Goal: Information Seeking & Learning: Learn about a topic

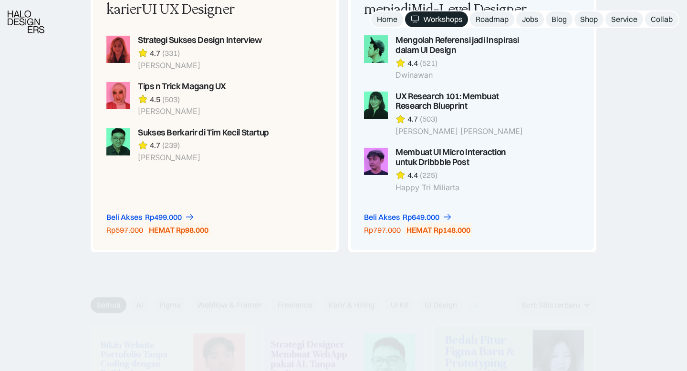
scroll to position [1069, 0]
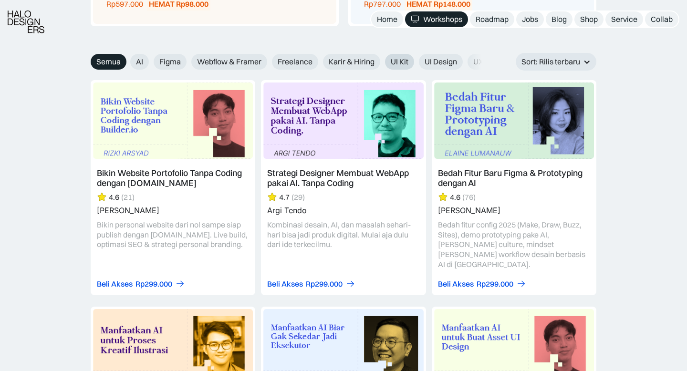
click at [400, 63] on span "UI Kit" at bounding box center [400, 62] width 18 height 10
click at [382, 62] on input "UI Kit" at bounding box center [378, 58] width 6 height 6
radio input "true"
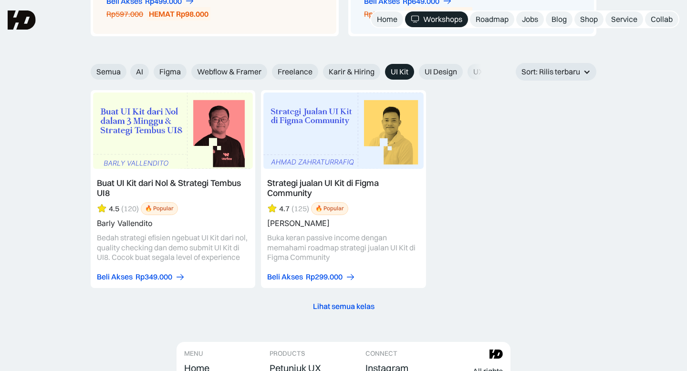
scroll to position [1058, 0]
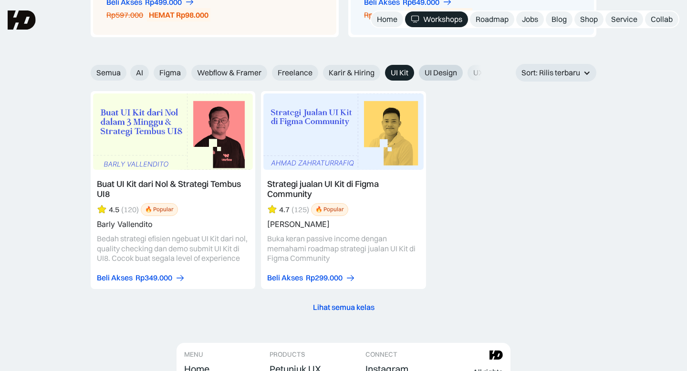
click at [437, 75] on span "UI Design" at bounding box center [441, 73] width 32 height 10
click at [416, 73] on input "UI Design" at bounding box center [412, 69] width 6 height 6
radio input "true"
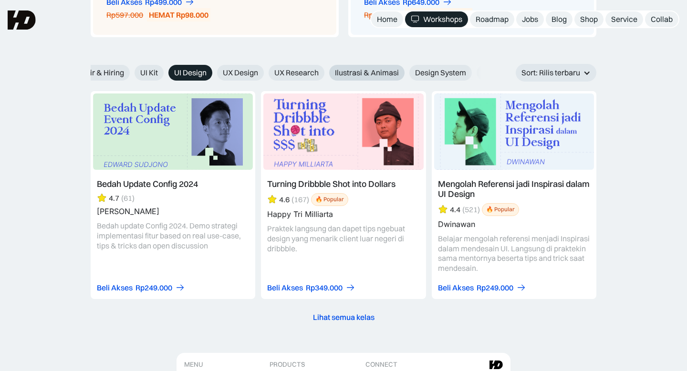
scroll to position [0, 251]
click at [312, 69] on span "UX Research" at bounding box center [296, 73] width 44 height 10
click at [265, 69] on input "UX Research" at bounding box center [262, 69] width 6 height 6
radio input "true"
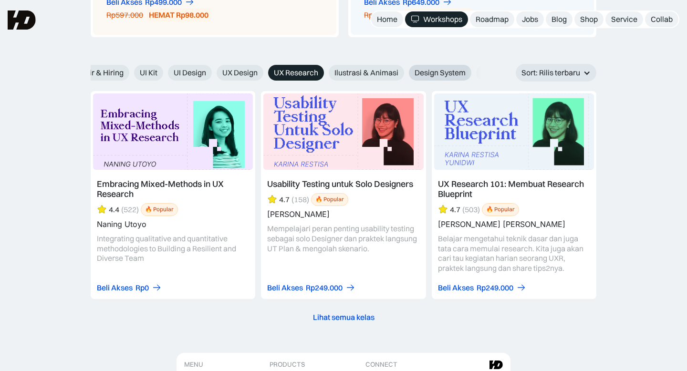
click at [422, 68] on span "Design System" at bounding box center [440, 73] width 51 height 10
click at [406, 67] on input "Design System" at bounding box center [402, 69] width 6 height 6
radio input "true"
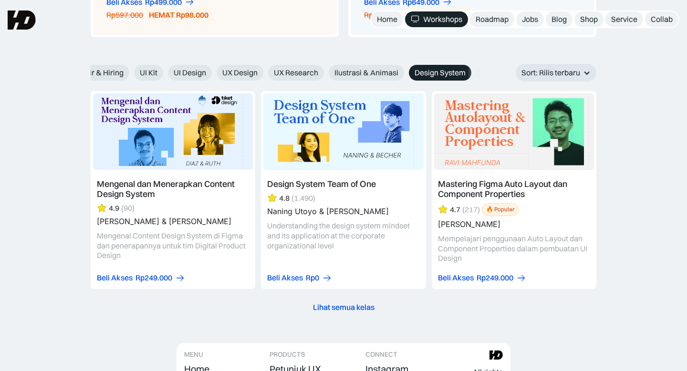
click at [197, 184] on link at bounding box center [173, 190] width 165 height 198
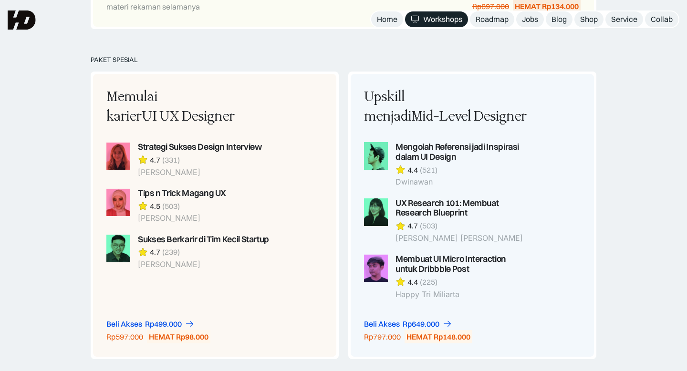
scroll to position [734, 0]
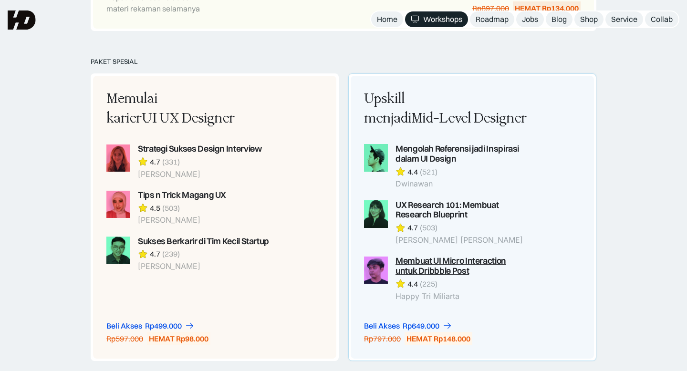
click at [454, 268] on div "Membuat UI Micro Interaction untuk Dribbble Post" at bounding box center [462, 266] width 133 height 20
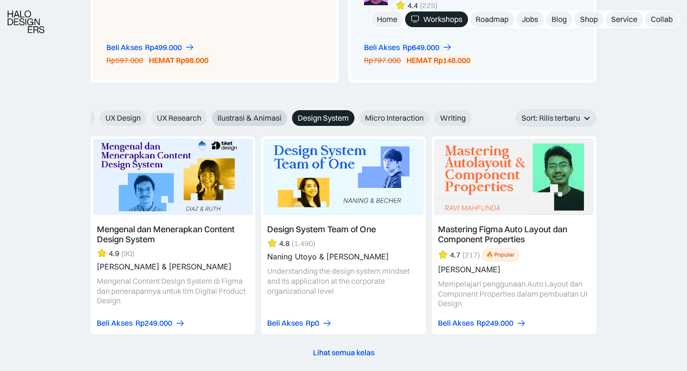
scroll to position [0, 324]
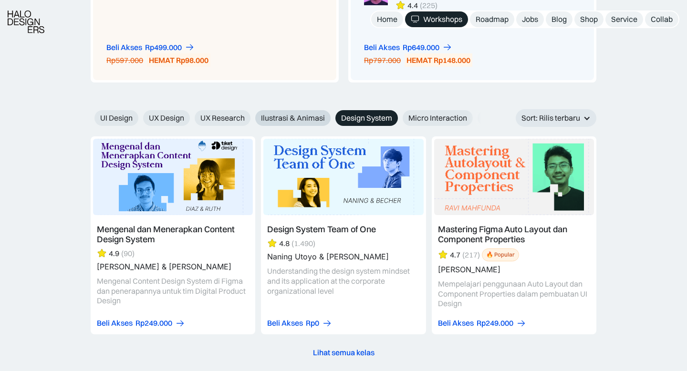
click at [294, 114] on span "Ilustrasi & Animasi" at bounding box center [293, 118] width 64 height 10
click at [252, 114] on input "Ilustrasi & Animasi" at bounding box center [249, 115] width 6 height 6
radio input "true"
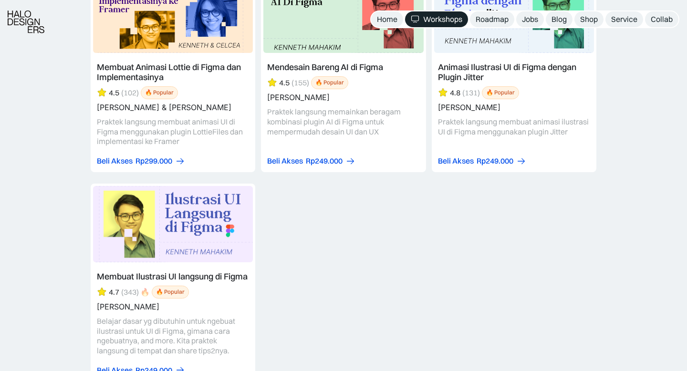
scroll to position [1176, 0]
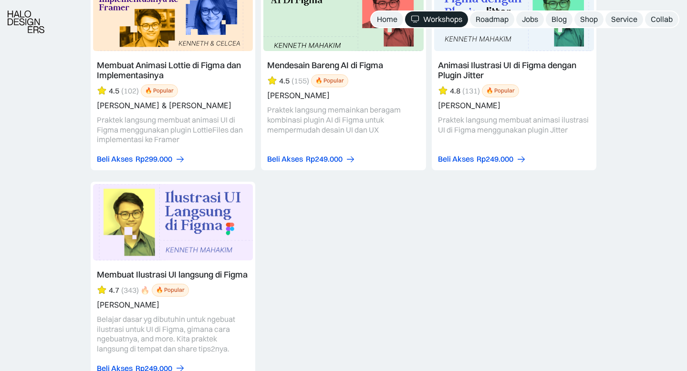
click at [204, 235] on link at bounding box center [173, 281] width 165 height 198
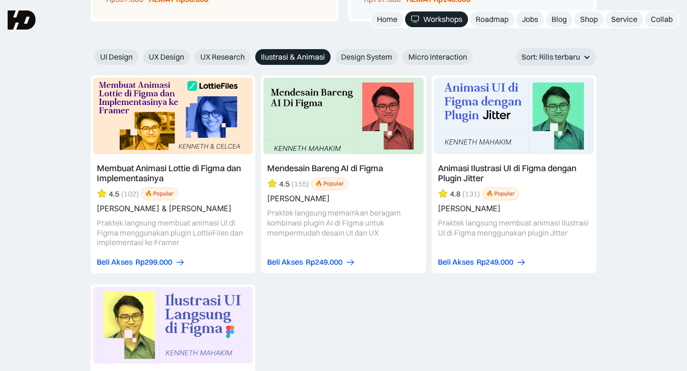
scroll to position [1071, 0]
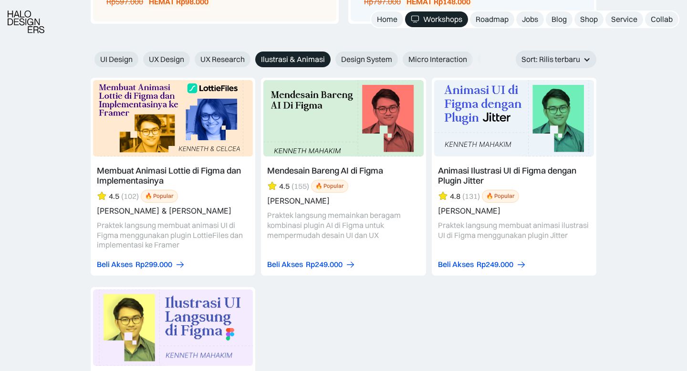
click at [193, 173] on link at bounding box center [173, 177] width 165 height 198
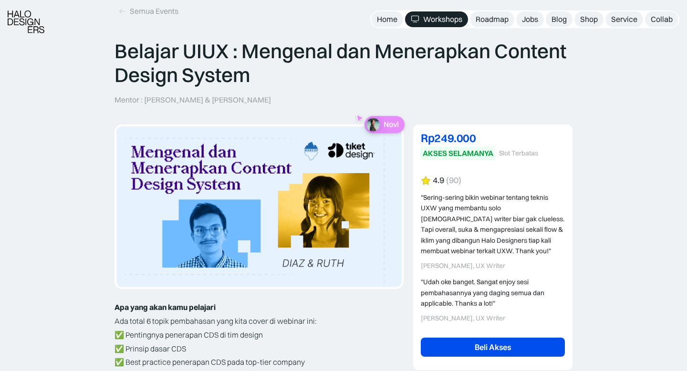
scroll to position [46, 0]
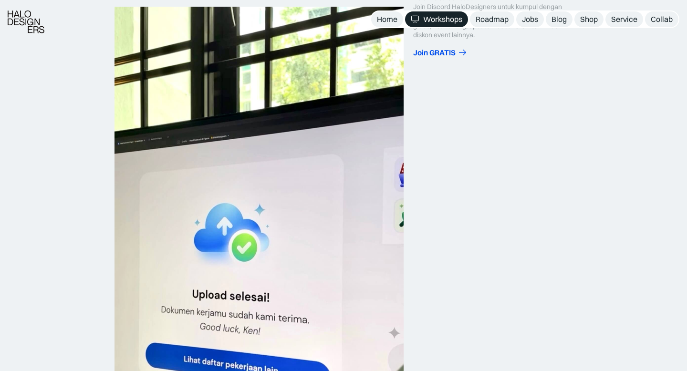
scroll to position [489, 0]
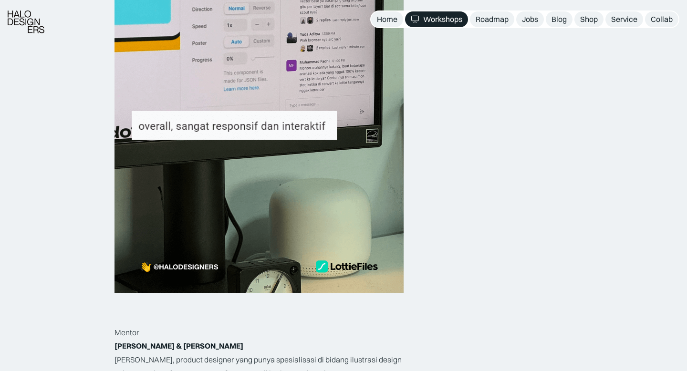
scroll to position [1398, 0]
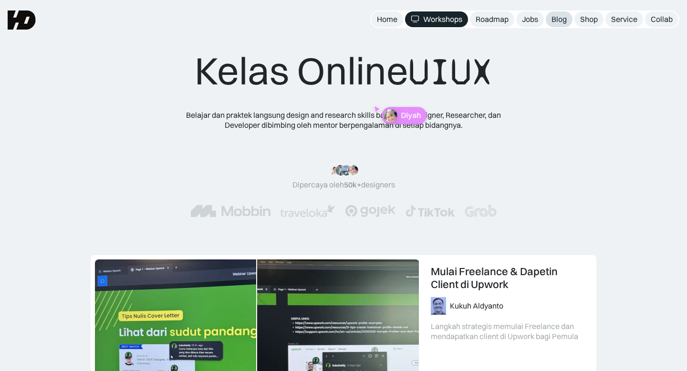
click at [562, 19] on div "Blog" at bounding box center [559, 19] width 15 height 10
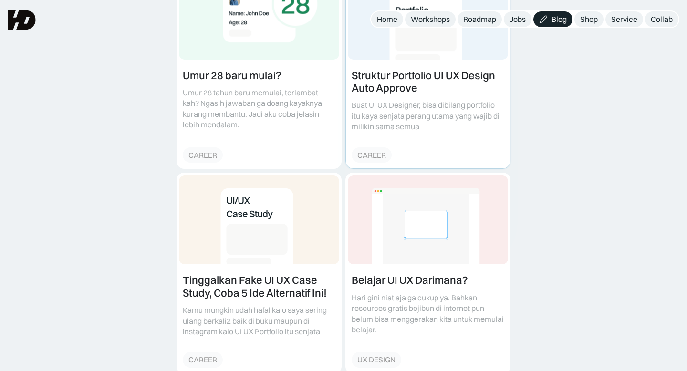
scroll to position [620, 0]
click at [417, 98] on link at bounding box center [428, 68] width 164 height 200
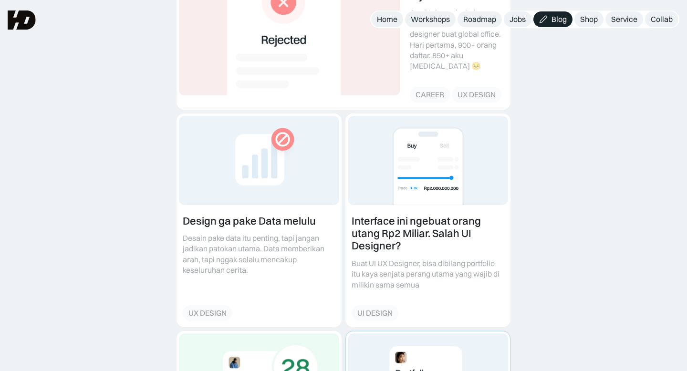
scroll to position [242, 0]
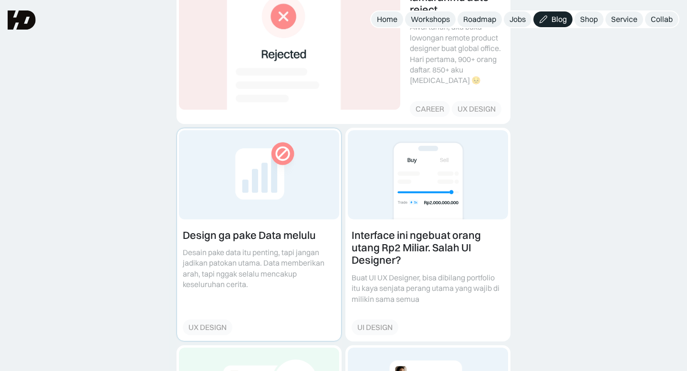
click at [250, 265] on link at bounding box center [259, 234] width 164 height 213
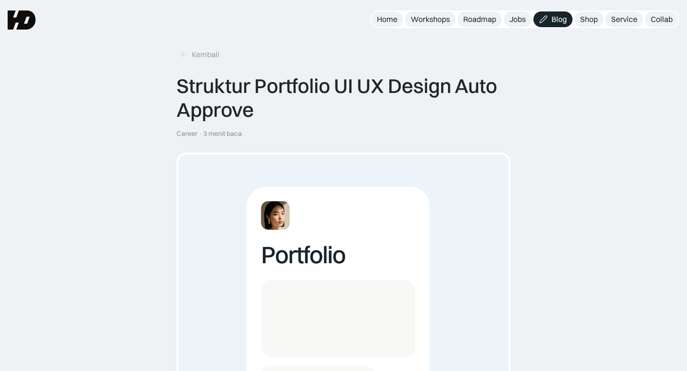
scroll to position [0, 0]
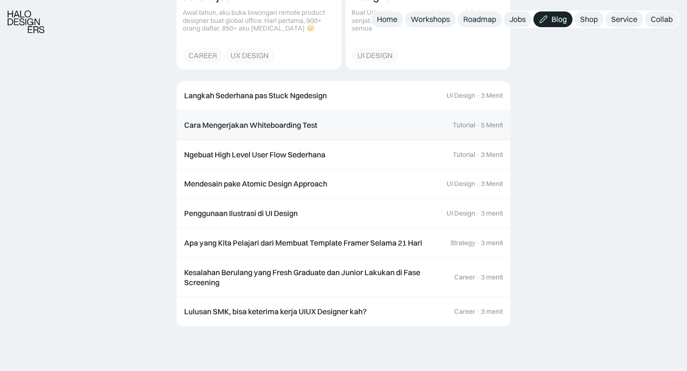
scroll to position [1147, 0]
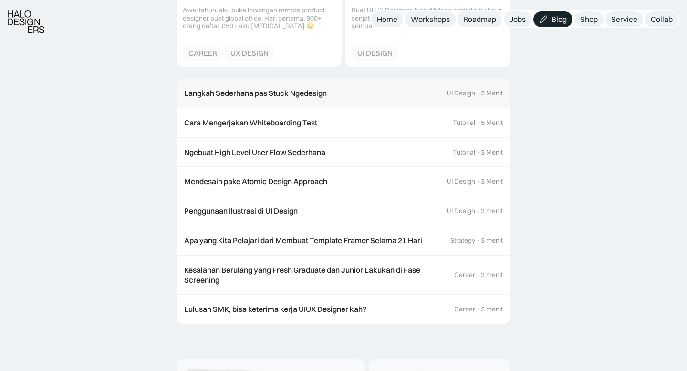
click at [340, 93] on link "Langkah Sederhana pas Stuck Ngedesign UI Design · 3 Menit" at bounding box center [344, 94] width 334 height 30
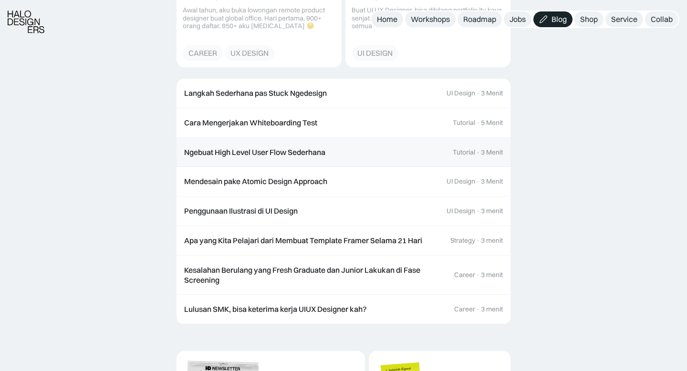
click at [305, 150] on div "Ngebuat High Level User Flow Sederhana" at bounding box center [254, 152] width 141 height 10
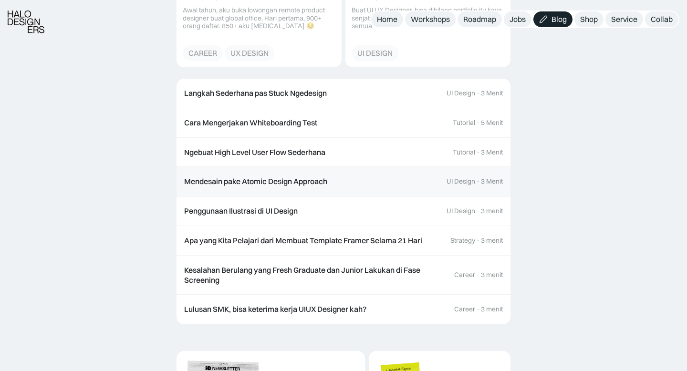
click at [319, 182] on div "Mendesain pake Atomic Design Approach" at bounding box center [255, 182] width 143 height 10
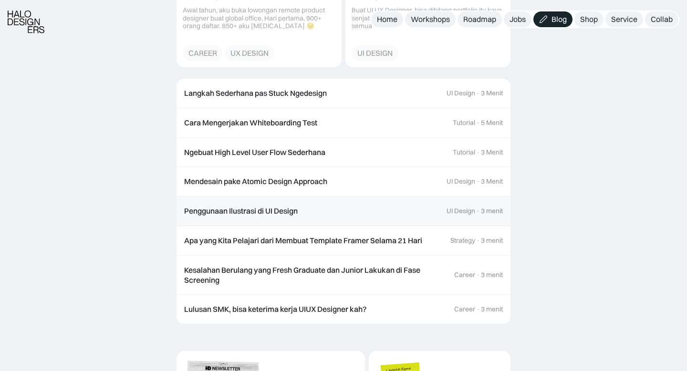
click at [303, 208] on link "Penggunaan Ilustrasi di UI Design UI Design · 3 menit" at bounding box center [344, 212] width 334 height 30
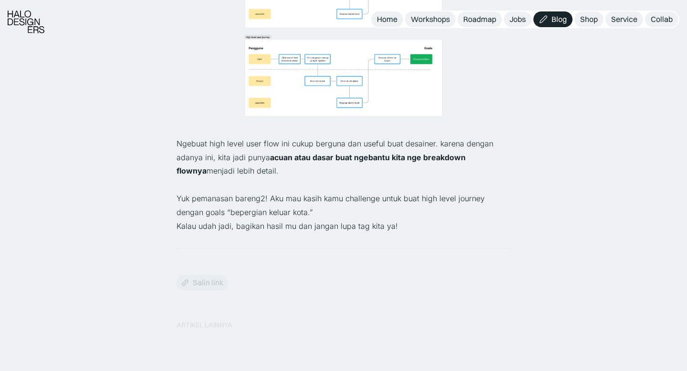
scroll to position [736, 0]
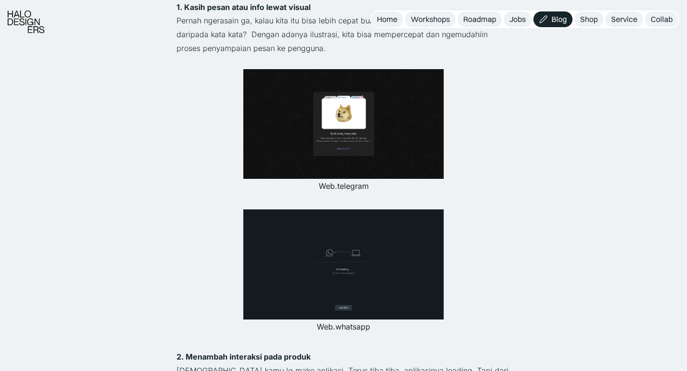
scroll to position [718, 0]
